Goal: Navigation & Orientation: Find specific page/section

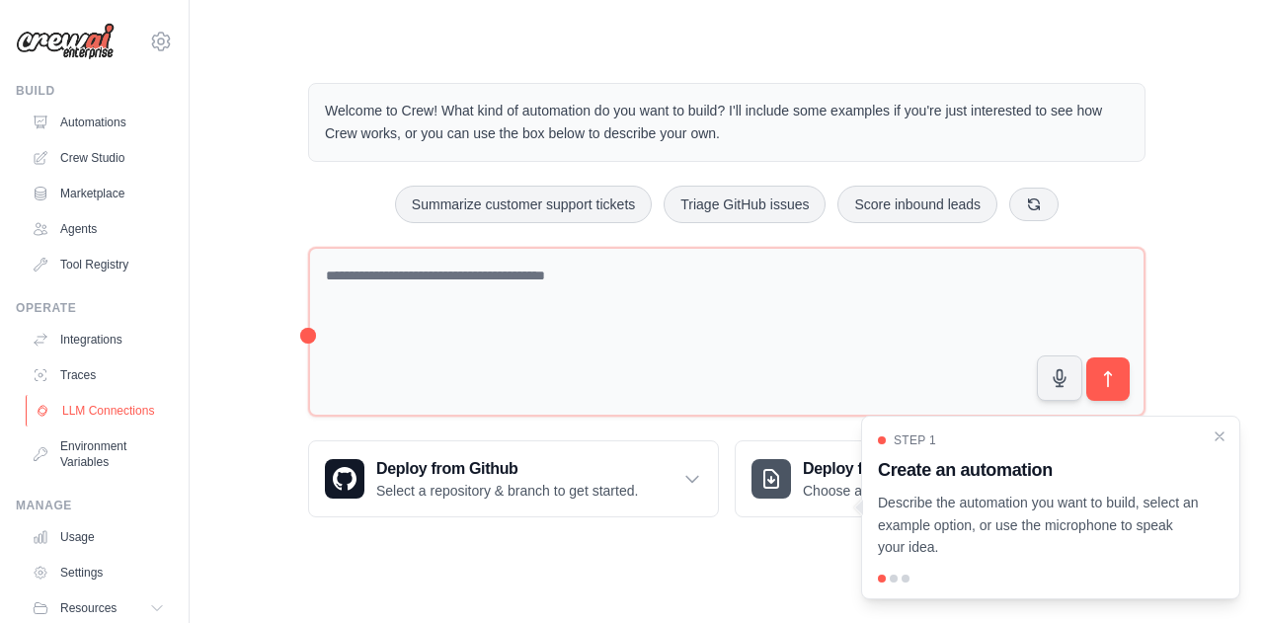
scroll to position [85, 0]
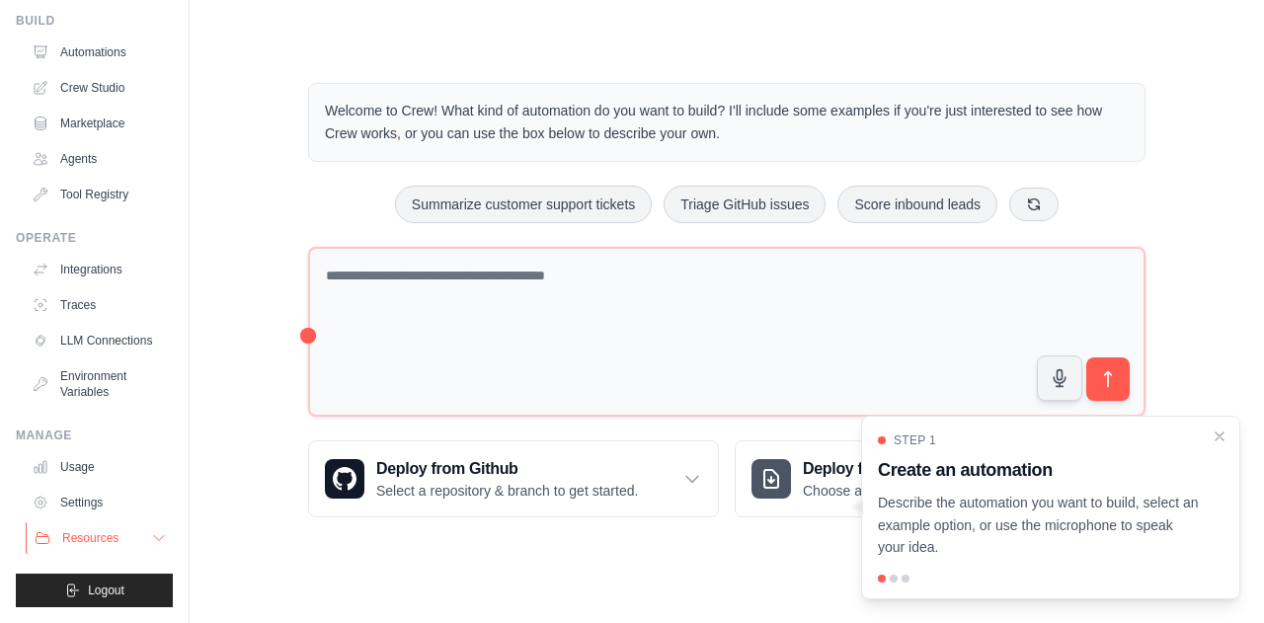
click at [102, 540] on span "Resources" at bounding box center [90, 538] width 56 height 16
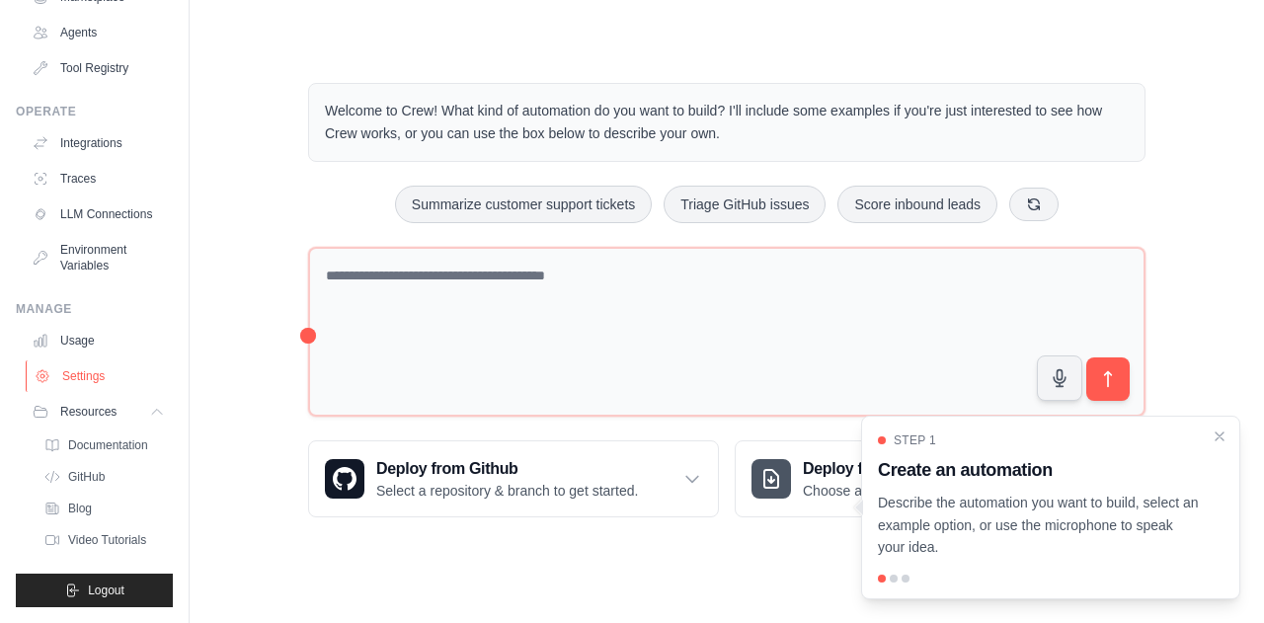
scroll to position [211, 0]
click at [105, 450] on span "Documentation" at bounding box center [110, 445] width 80 height 16
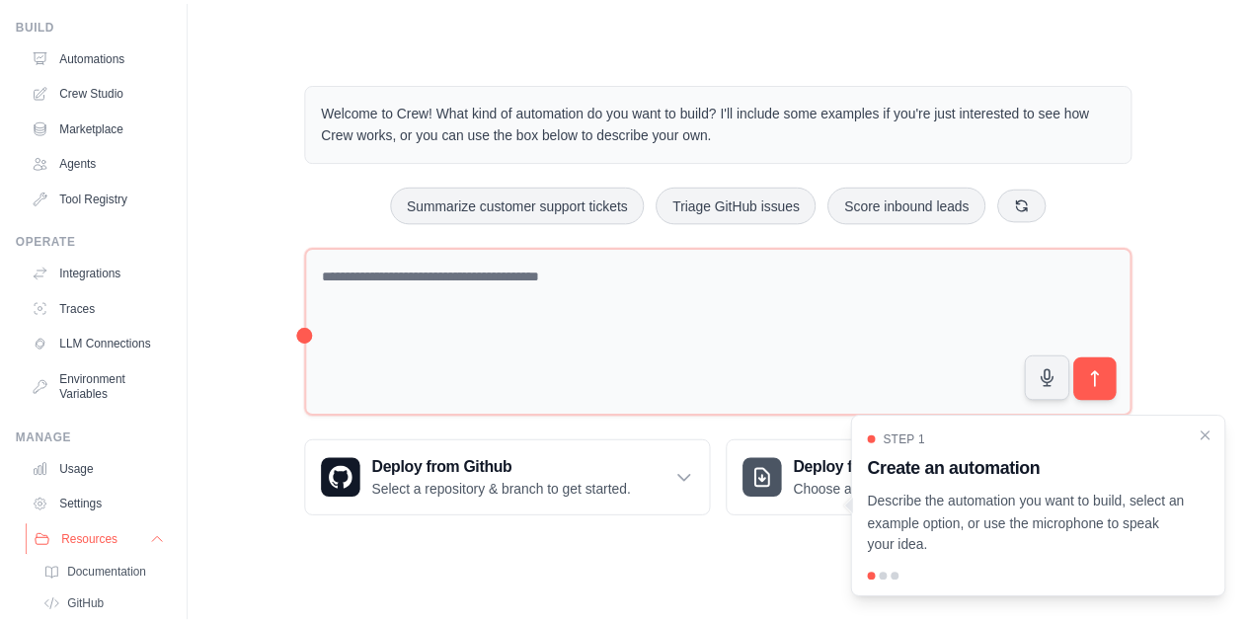
scroll to position [99, 0]
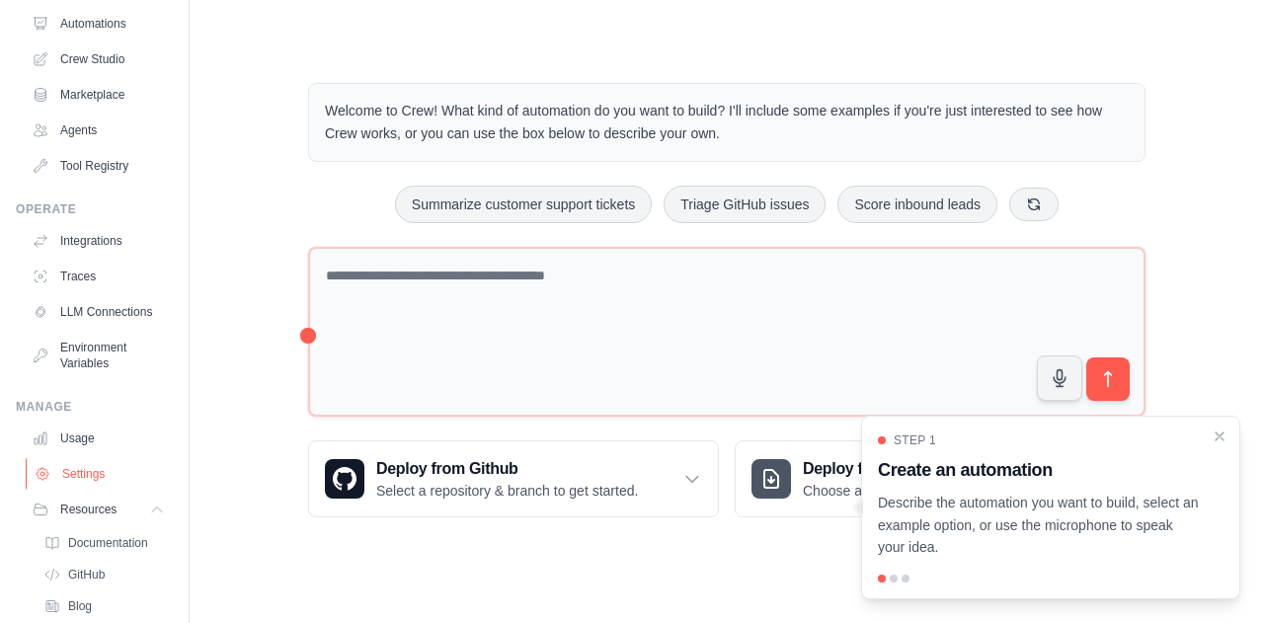
click at [95, 489] on link "Settings" at bounding box center [100, 474] width 149 height 32
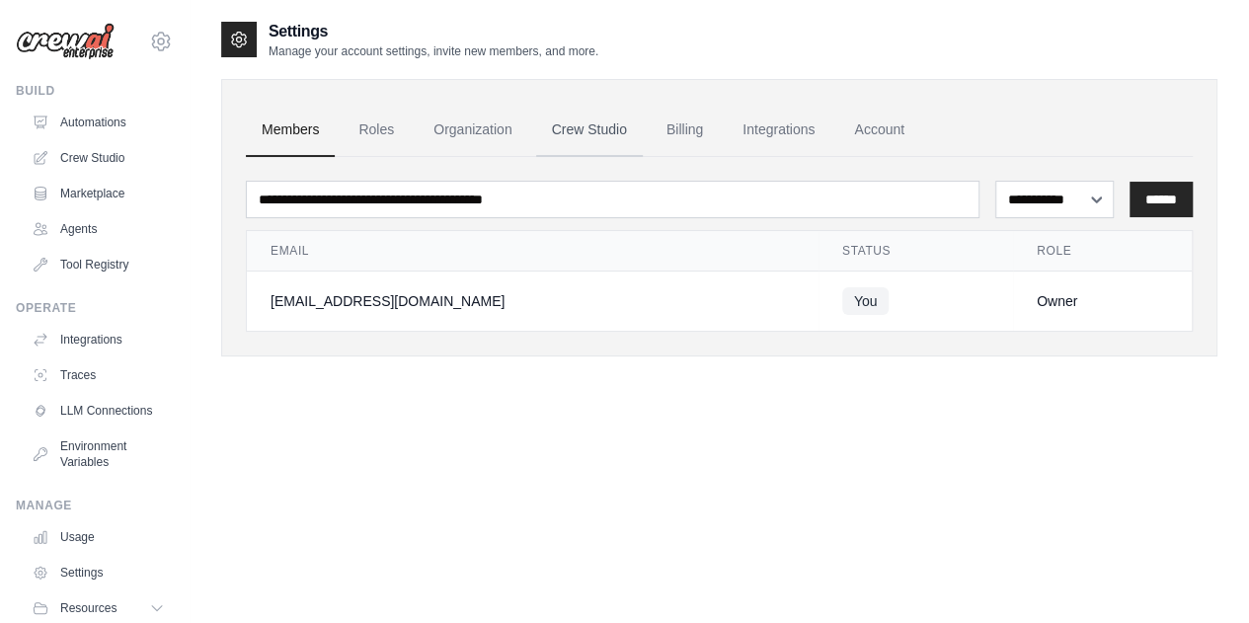
click at [612, 133] on link "Crew Studio" at bounding box center [589, 130] width 107 height 53
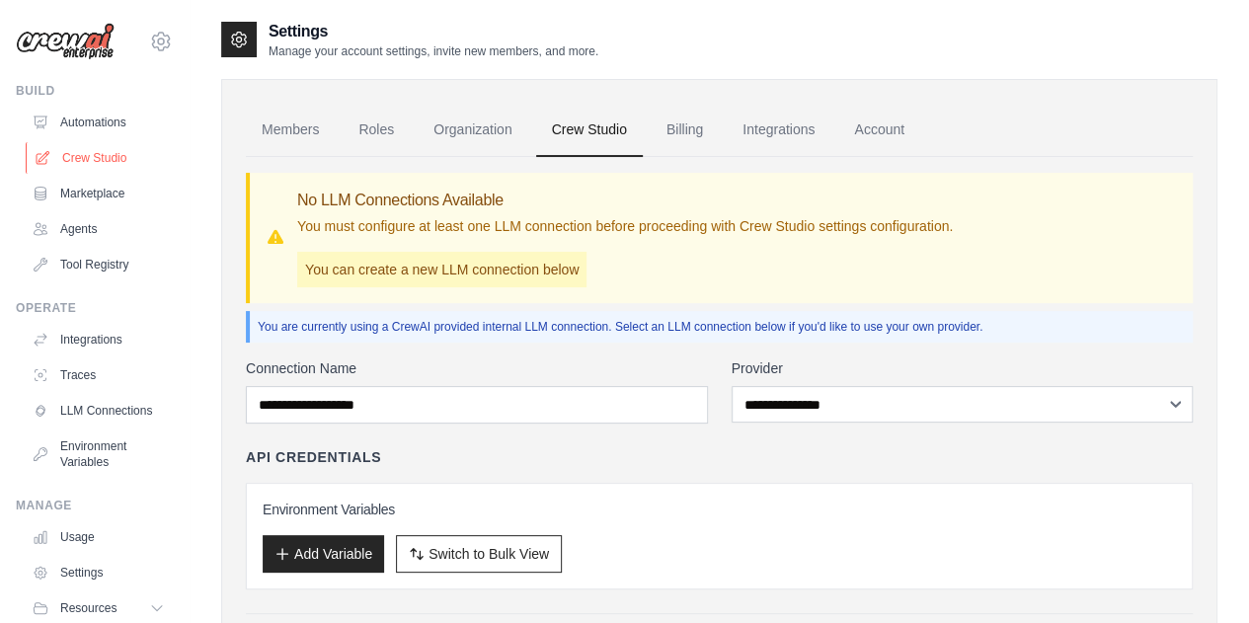
click at [89, 158] on link "Crew Studio" at bounding box center [100, 158] width 149 height 32
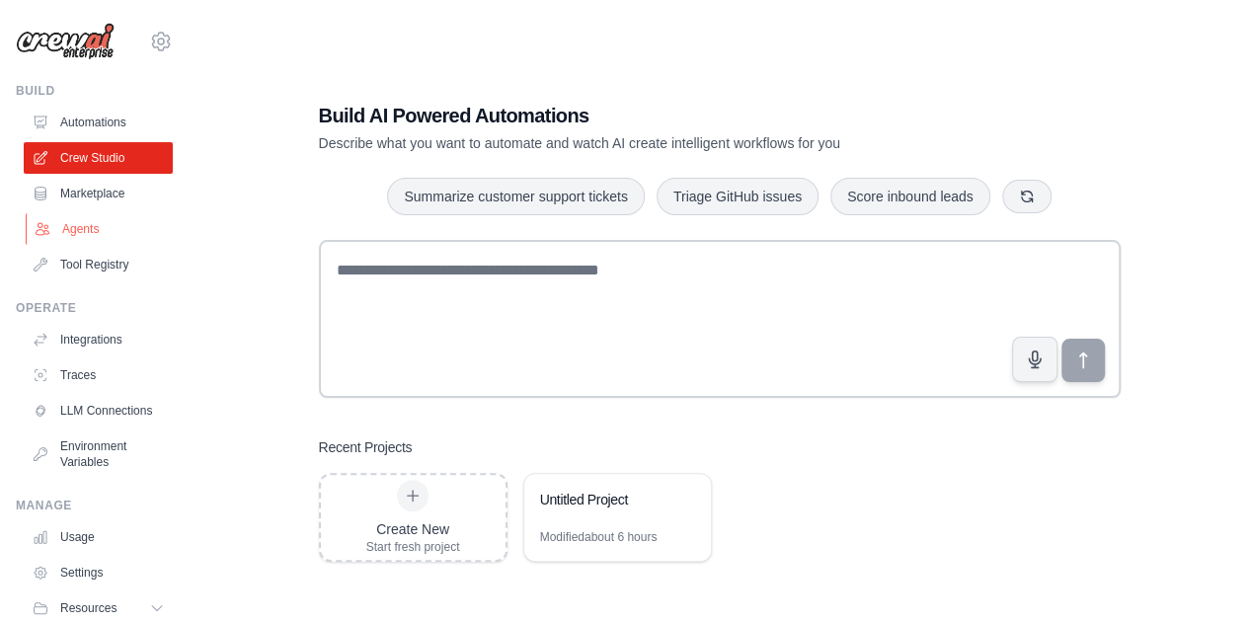
click at [93, 228] on link "Agents" at bounding box center [100, 229] width 149 height 32
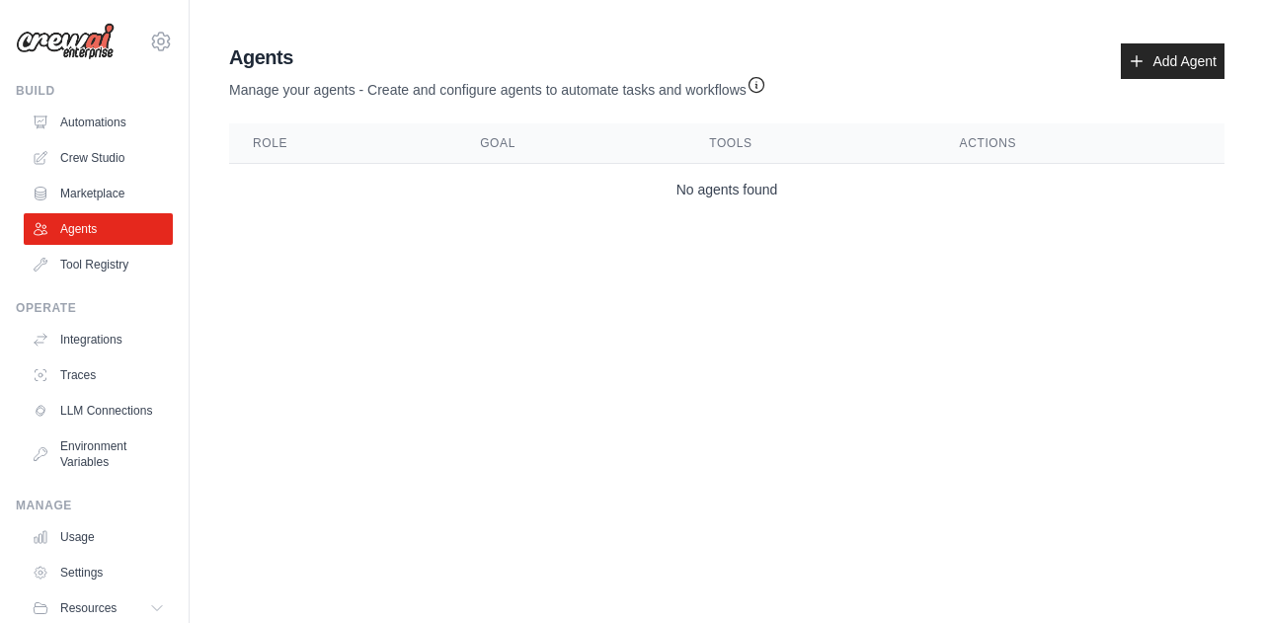
click at [93, 355] on ul "Integrations Traces LLM Connections Environment Variables" at bounding box center [98, 401] width 149 height 154
click at [93, 335] on link "Integrations" at bounding box center [100, 340] width 149 height 32
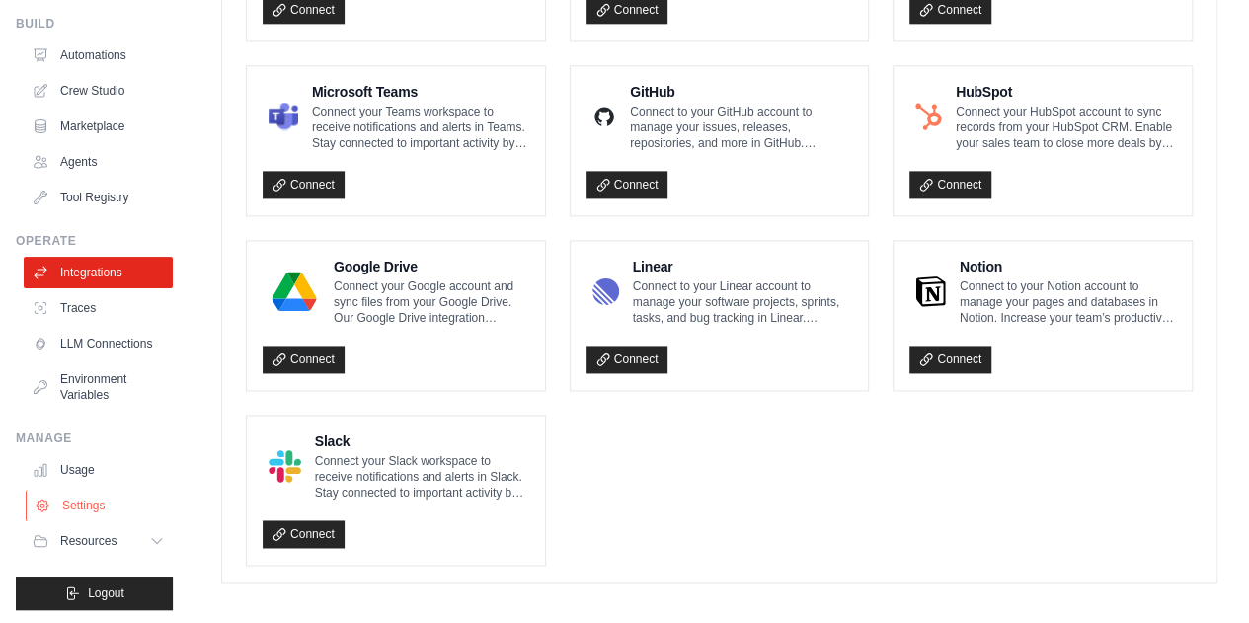
scroll to position [85, 0]
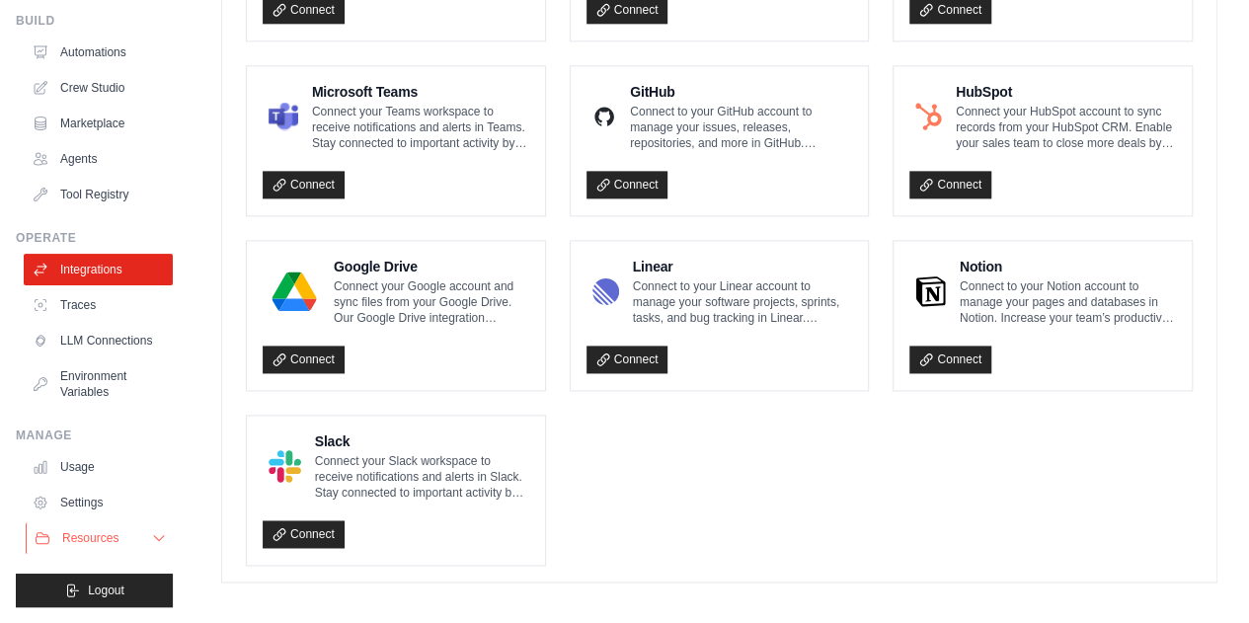
click at [134, 541] on button "Resources" at bounding box center [100, 538] width 149 height 32
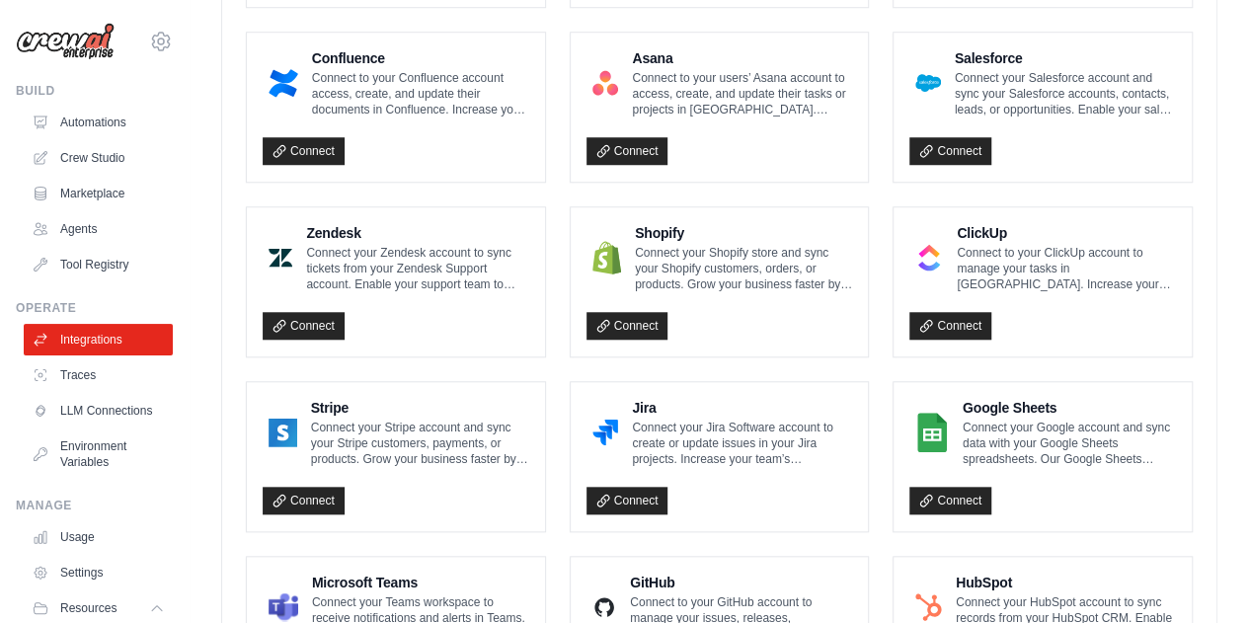
scroll to position [732, 0]
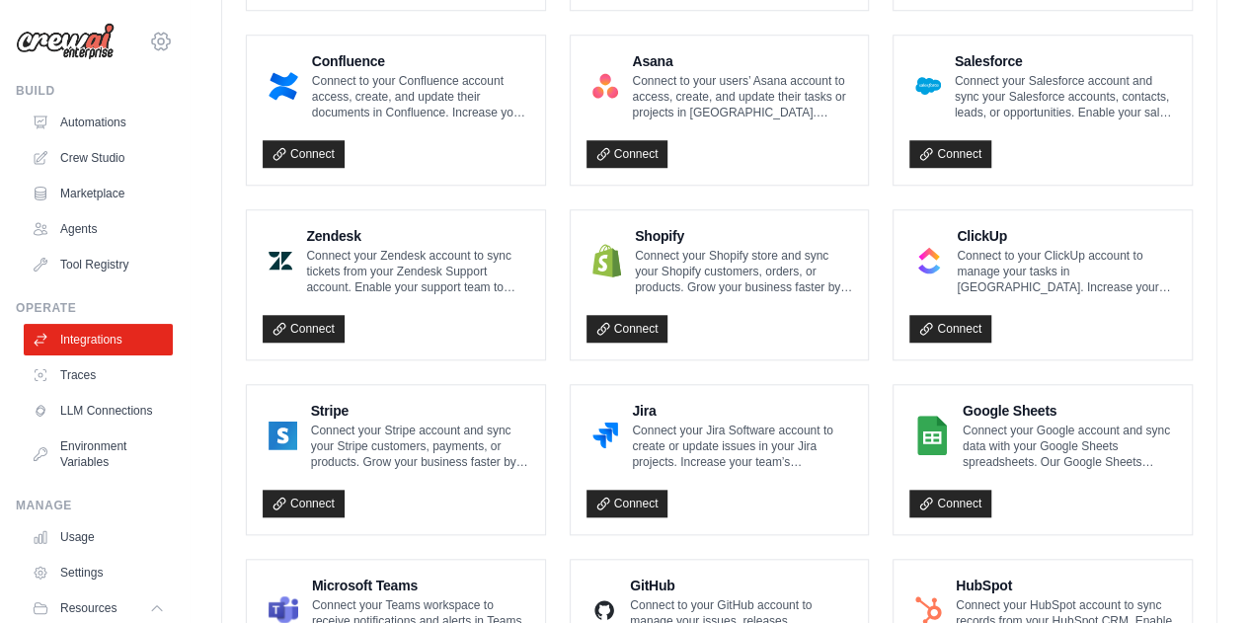
click at [149, 40] on icon at bounding box center [161, 42] width 24 height 24
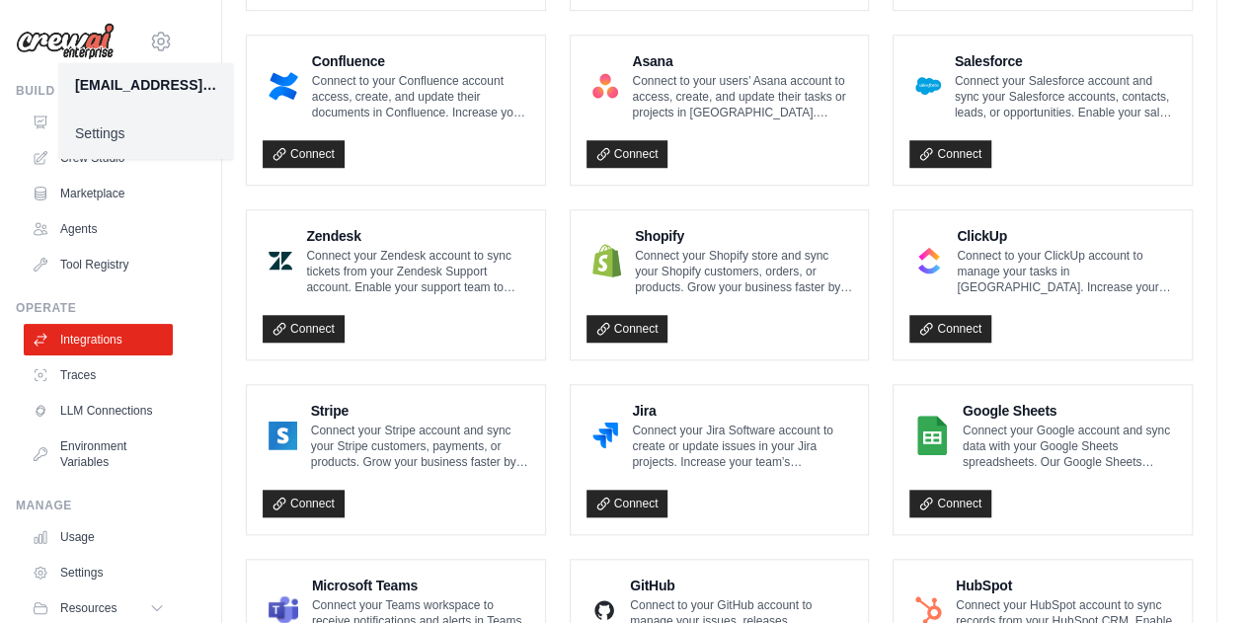
click at [103, 127] on link "Settings" at bounding box center [146, 134] width 174 height 36
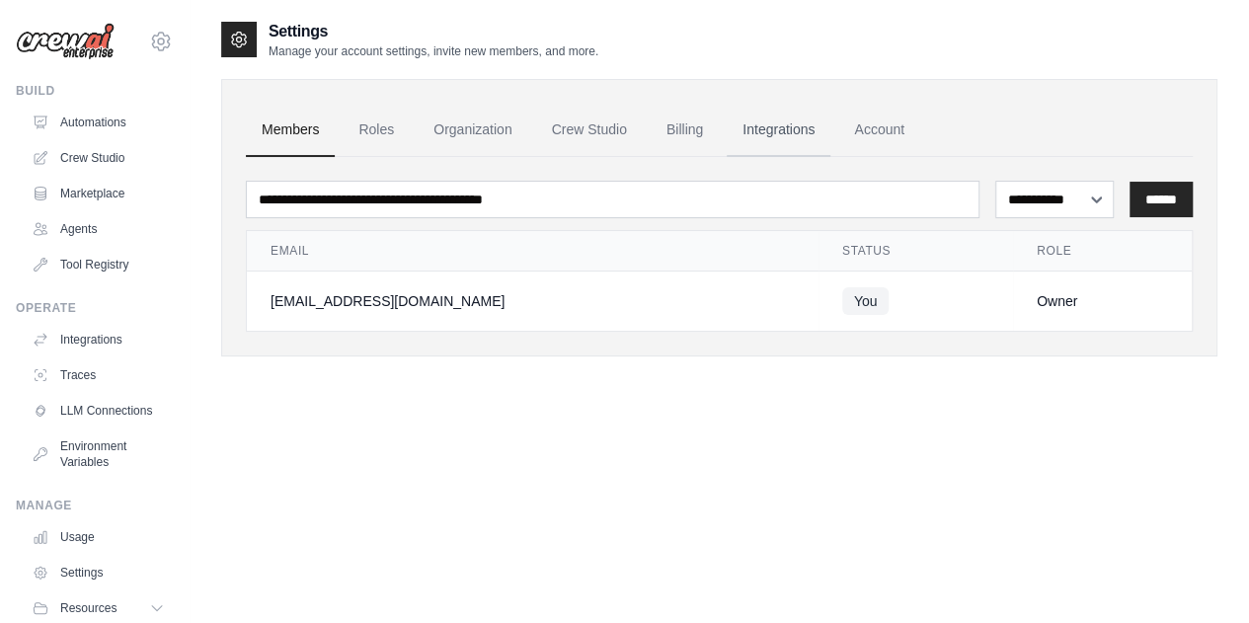
click at [789, 128] on link "Integrations" at bounding box center [779, 130] width 104 height 53
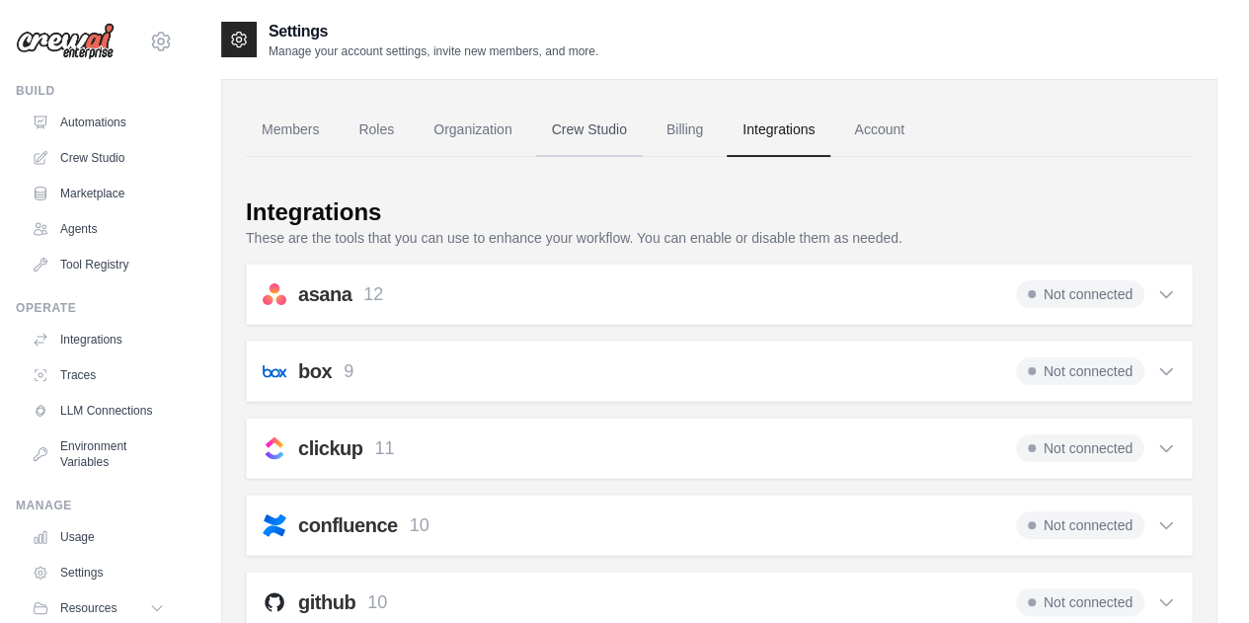
click at [638, 148] on link "Crew Studio" at bounding box center [589, 130] width 107 height 53
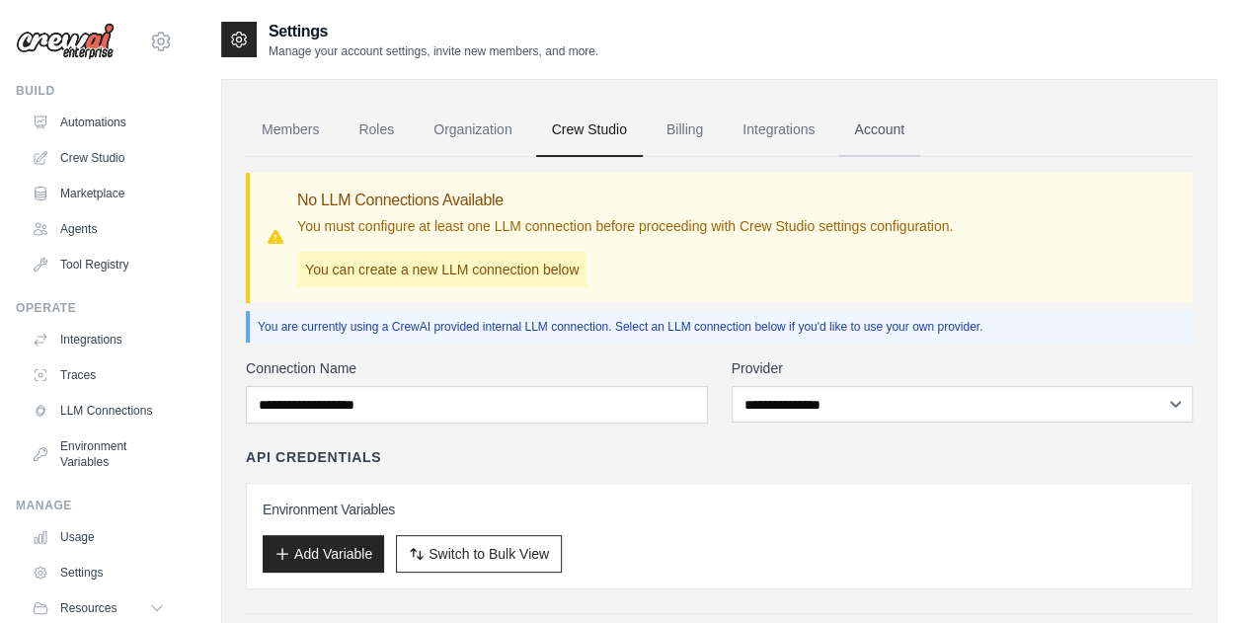
click at [845, 131] on link "Account" at bounding box center [879, 130] width 82 height 53
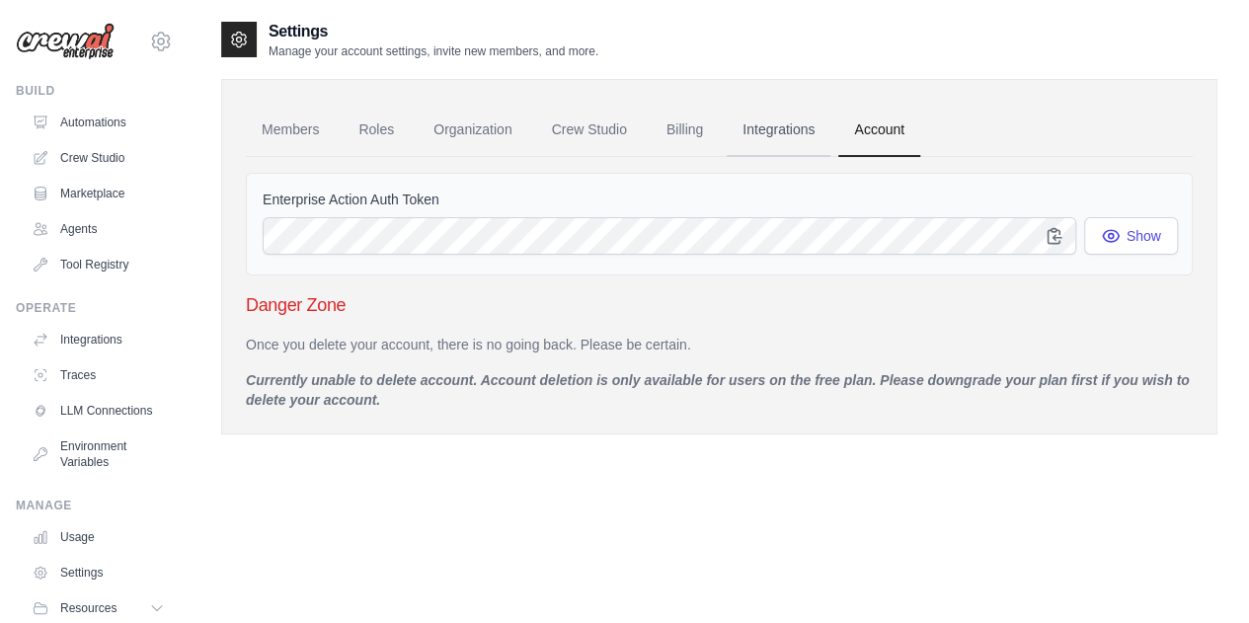
click at [747, 151] on link "Integrations" at bounding box center [779, 130] width 104 height 53
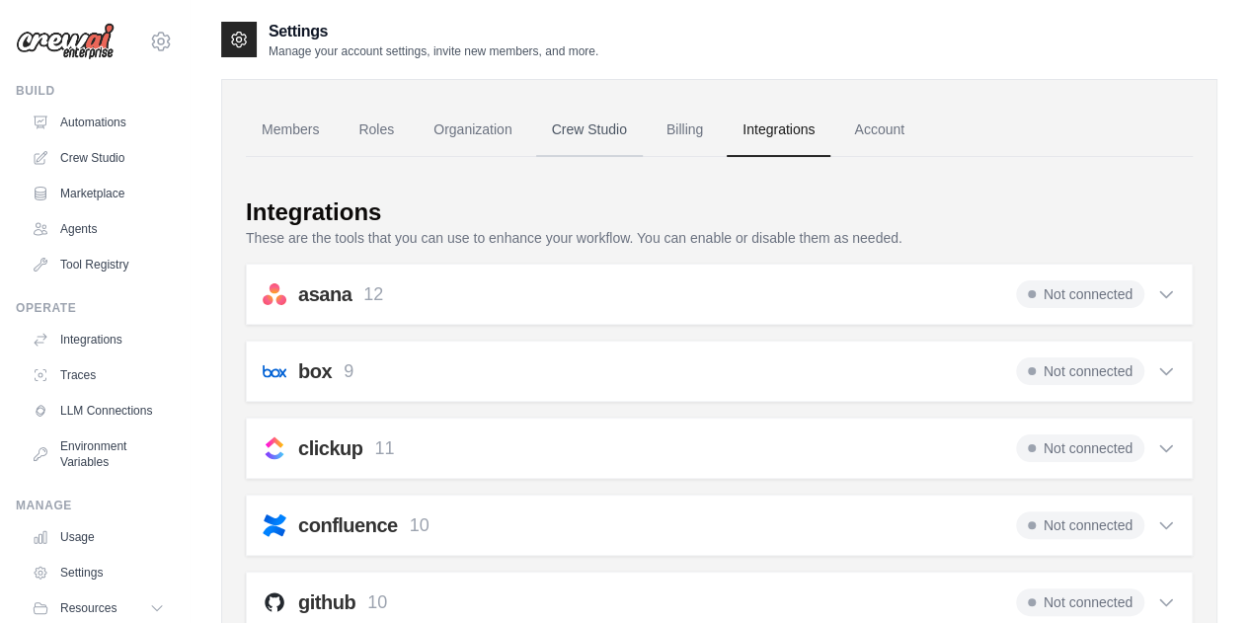
click at [591, 137] on link "Crew Studio" at bounding box center [589, 130] width 107 height 53
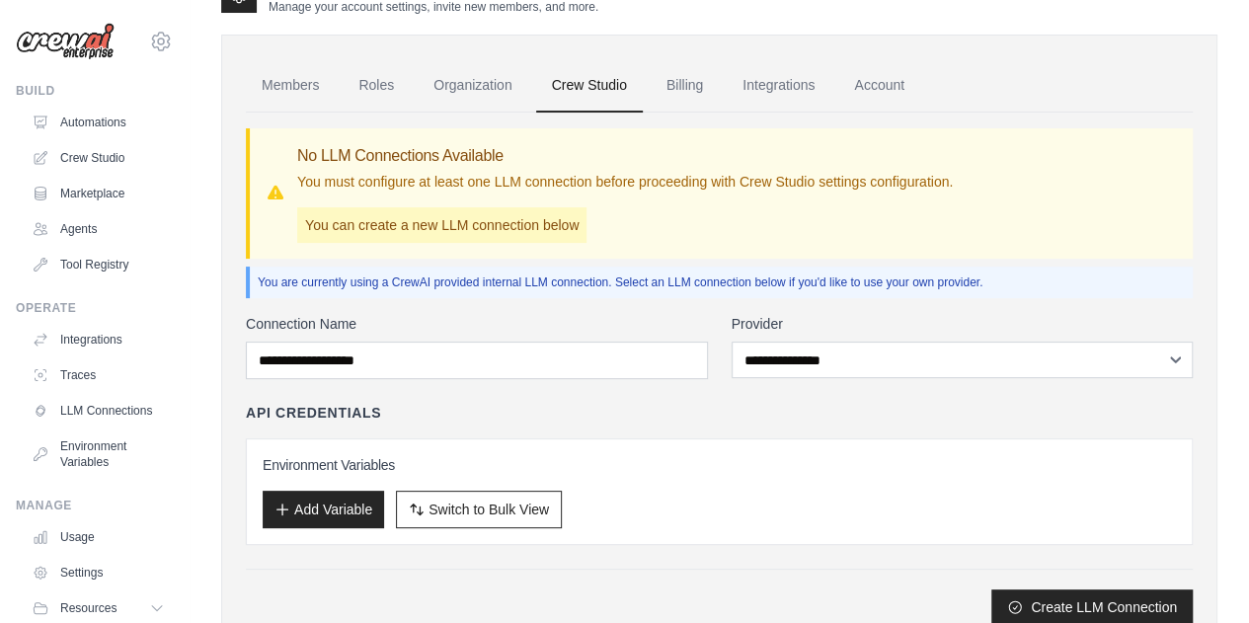
scroll to position [118, 0]
